Goal: Transaction & Acquisition: Purchase product/service

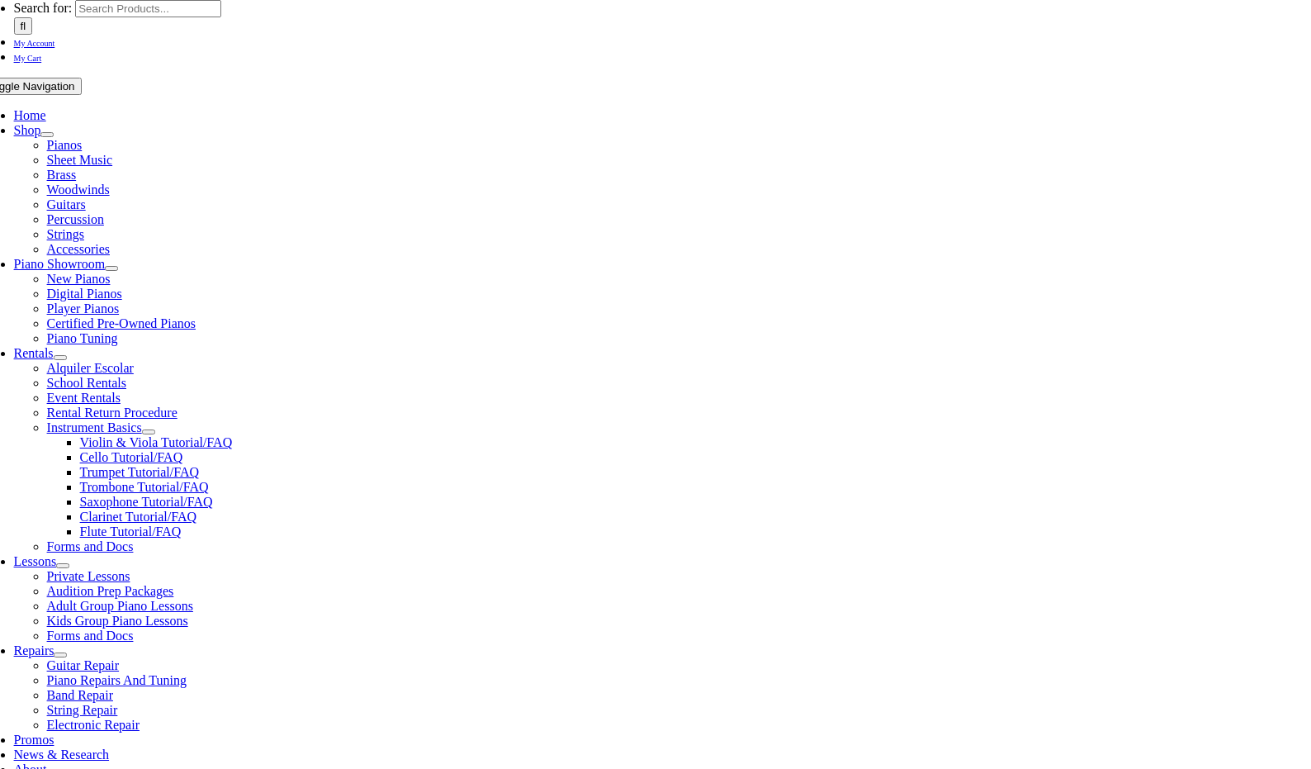
scroll to position [264, 0]
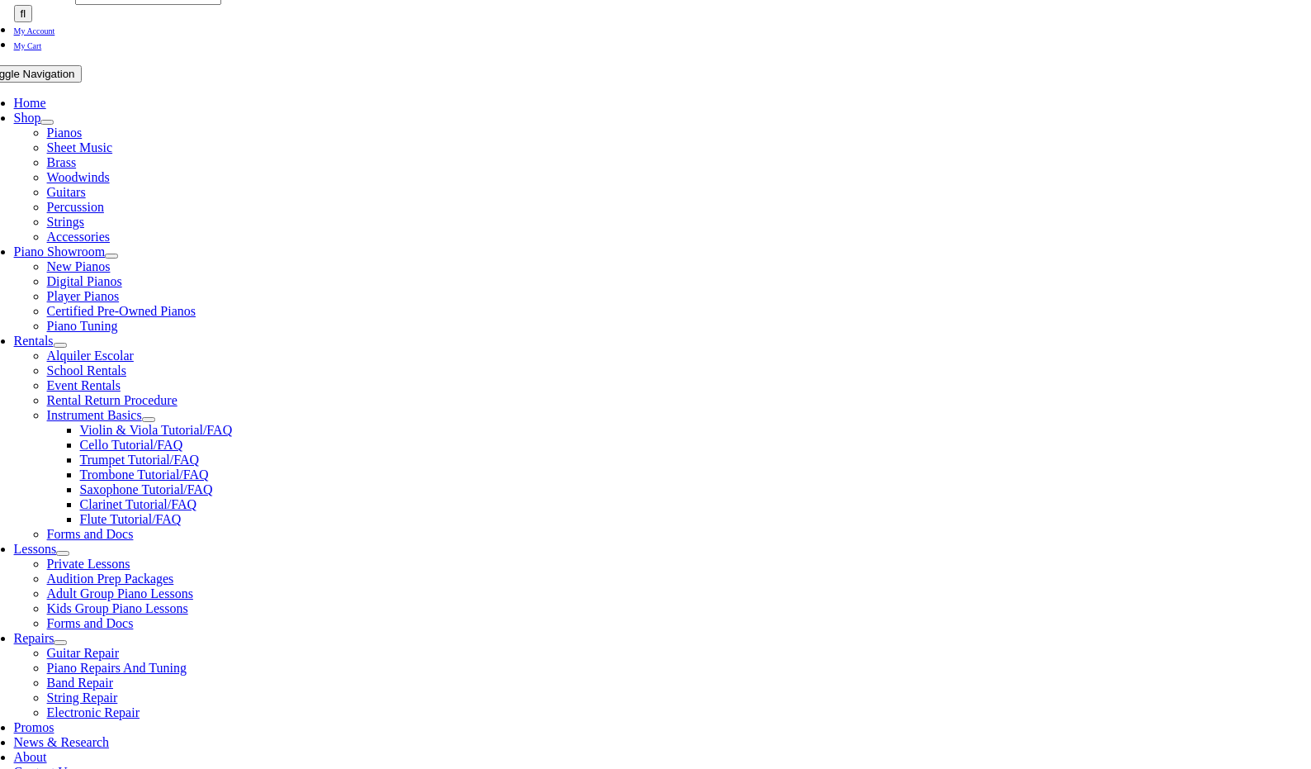
select select "PA"
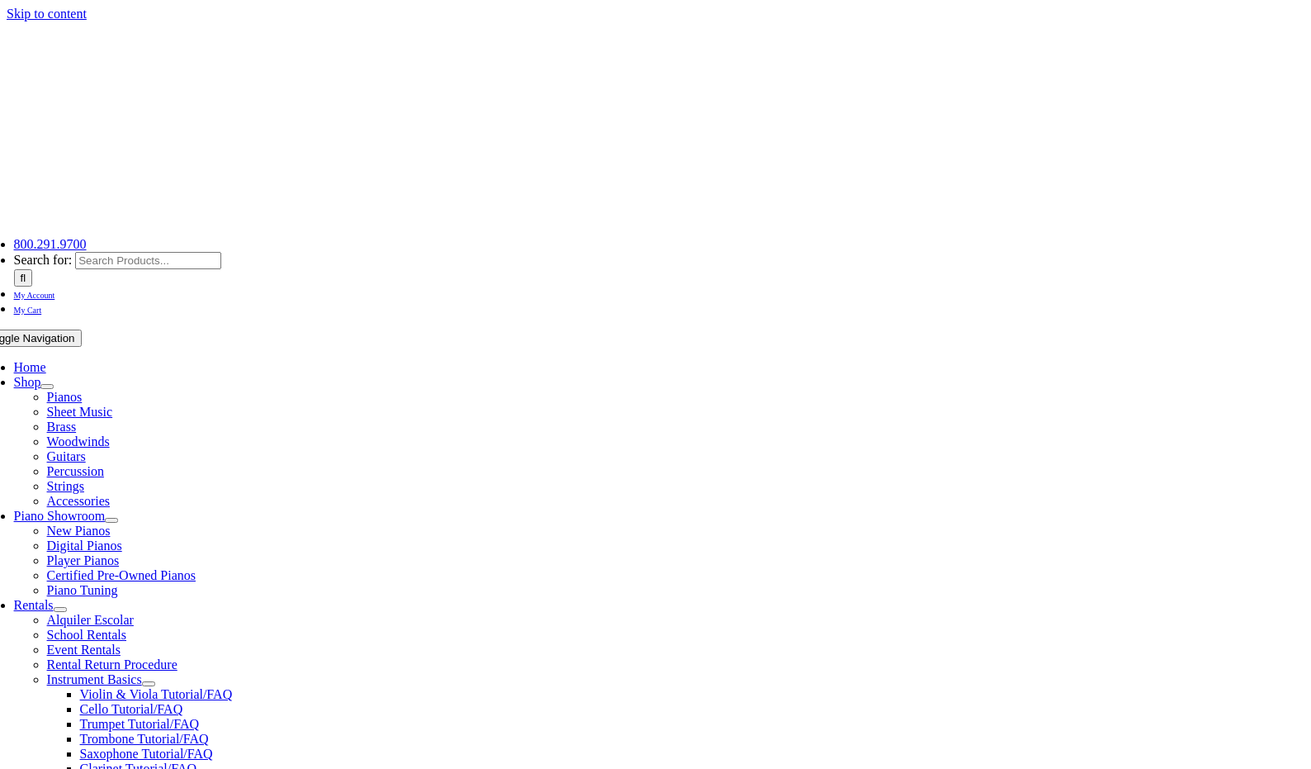
select select "PA"
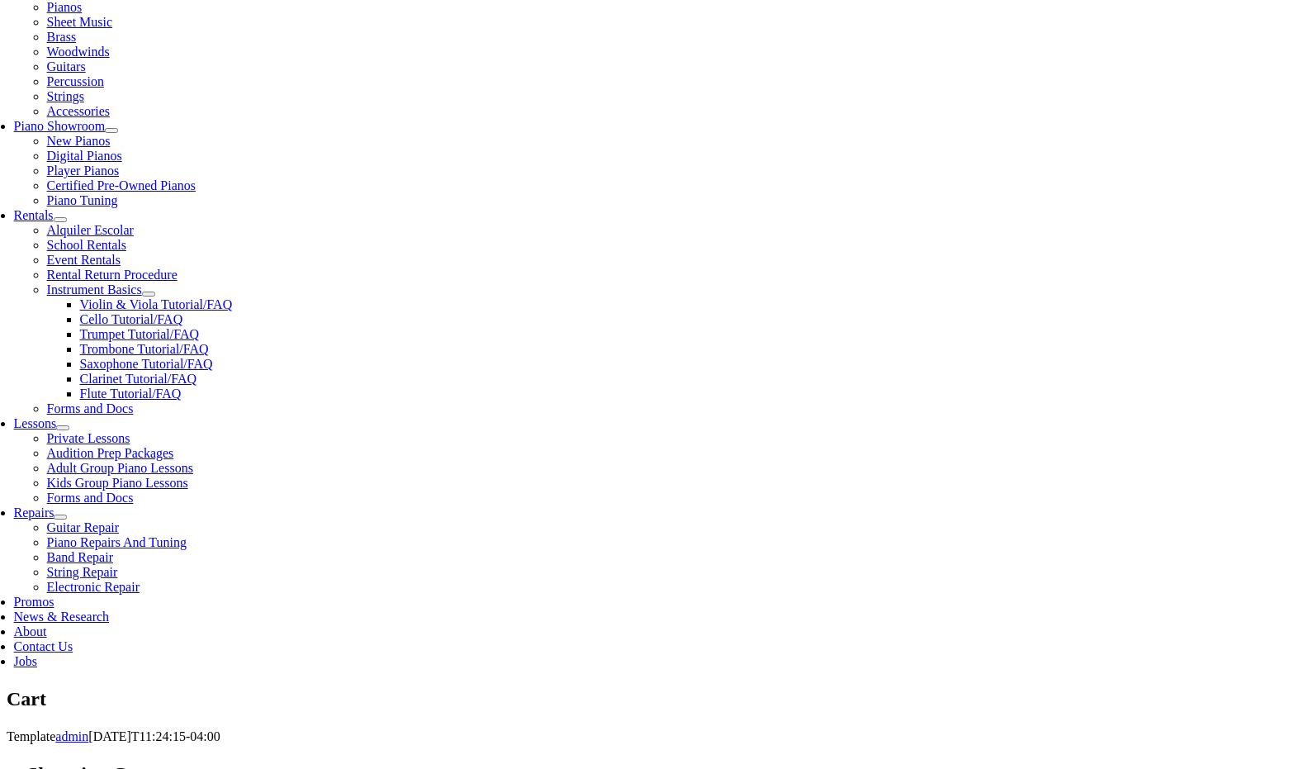
scroll to position [396, 0]
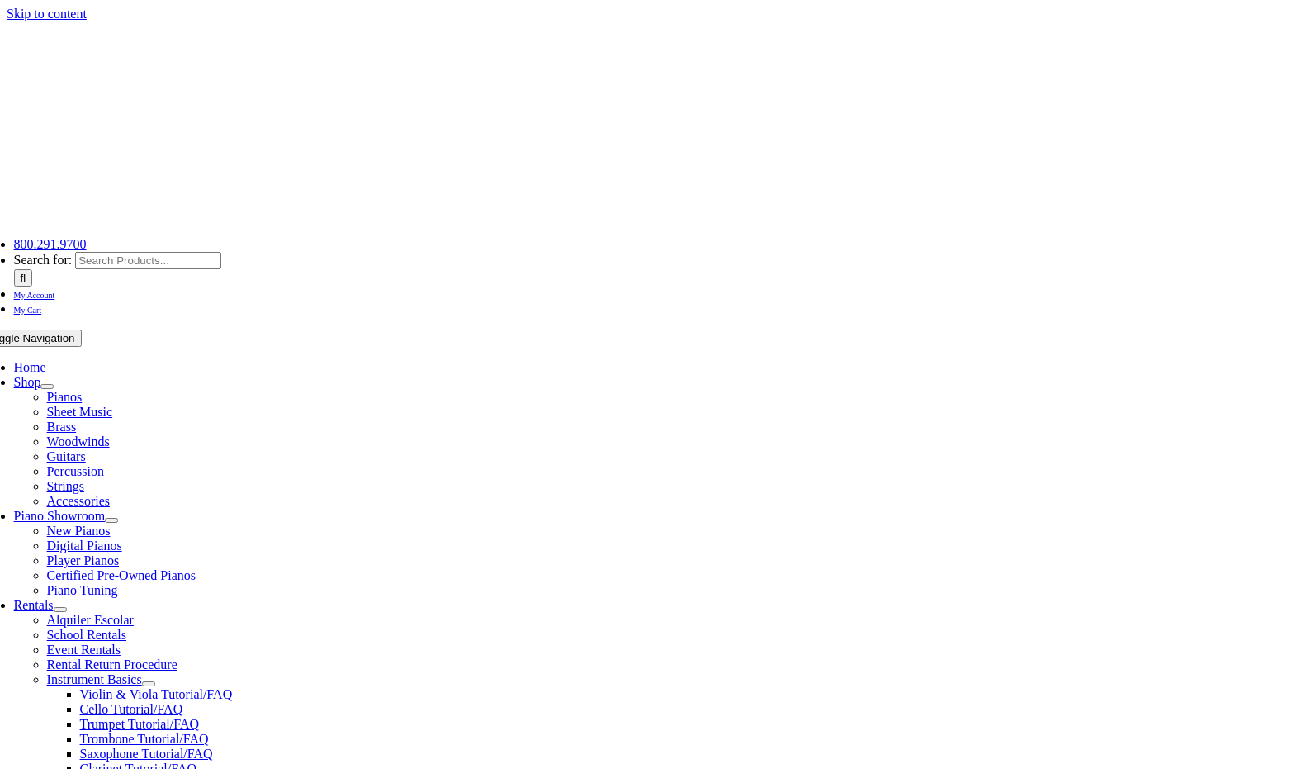
select select "PA"
